Goal: Check status

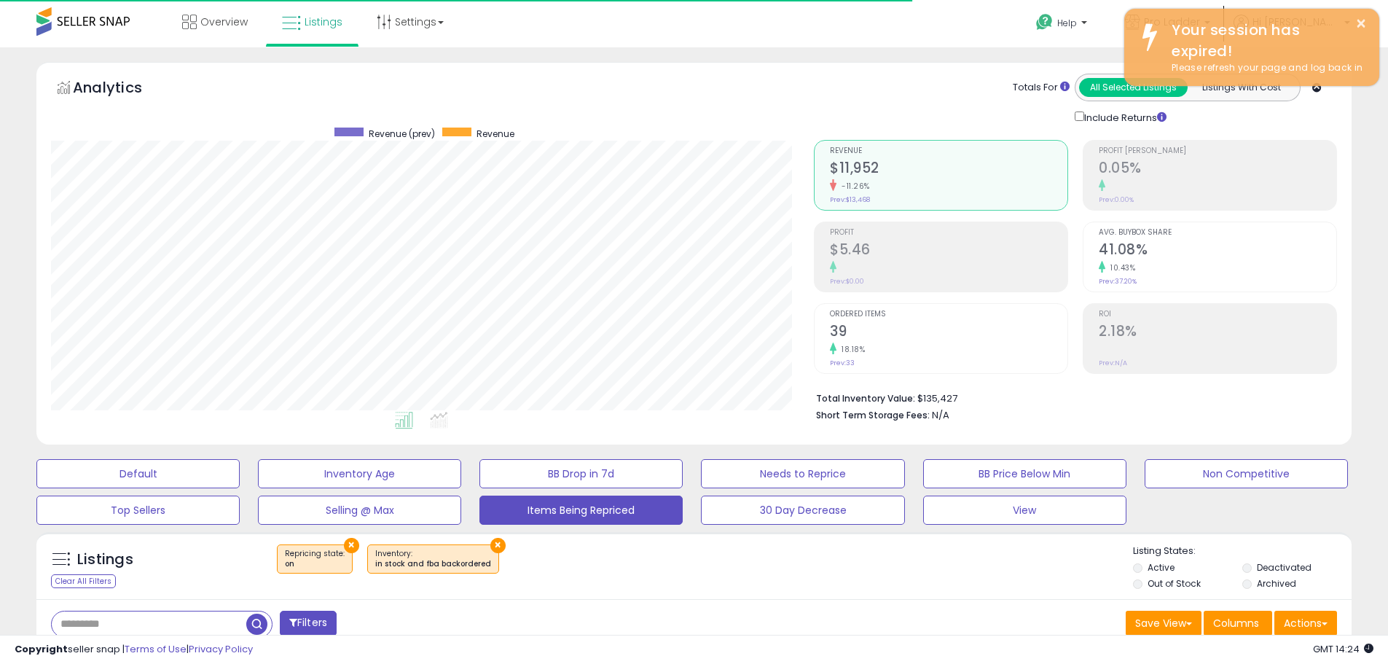
select select "**"
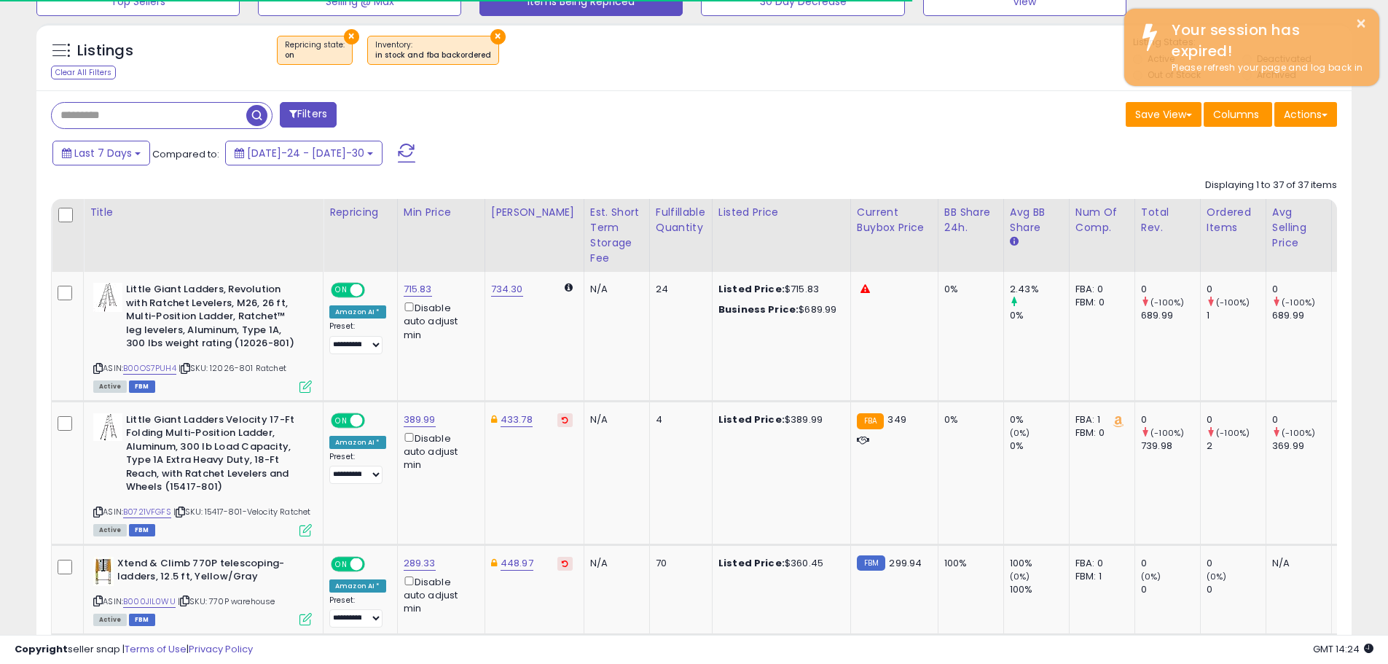
scroll to position [299, 763]
